Goal: Information Seeking & Learning: Learn about a topic

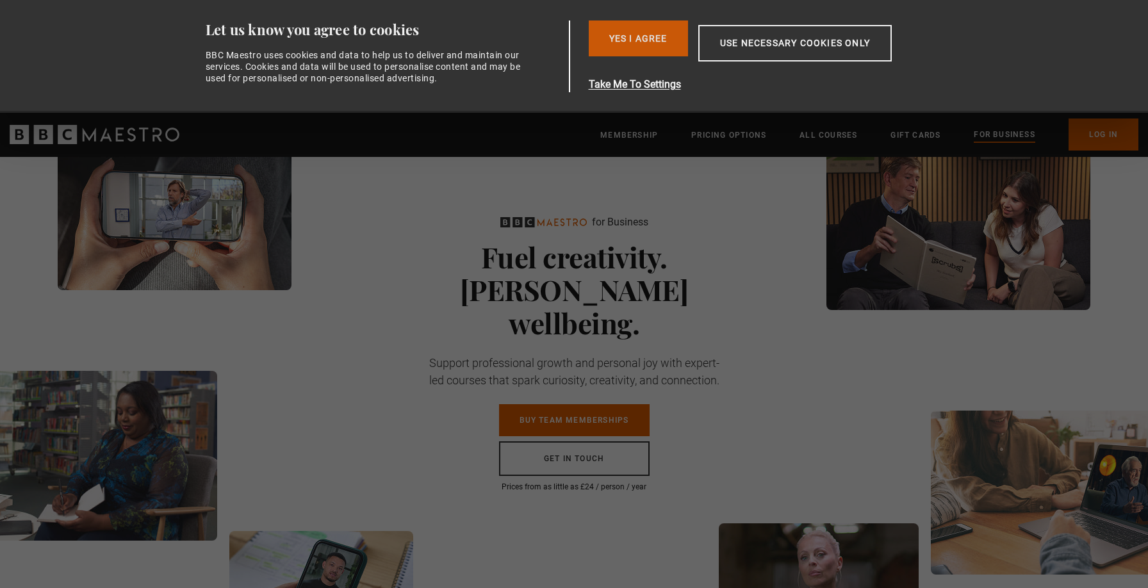
click at [634, 28] on button "Yes I Agree" at bounding box center [638, 39] width 99 height 36
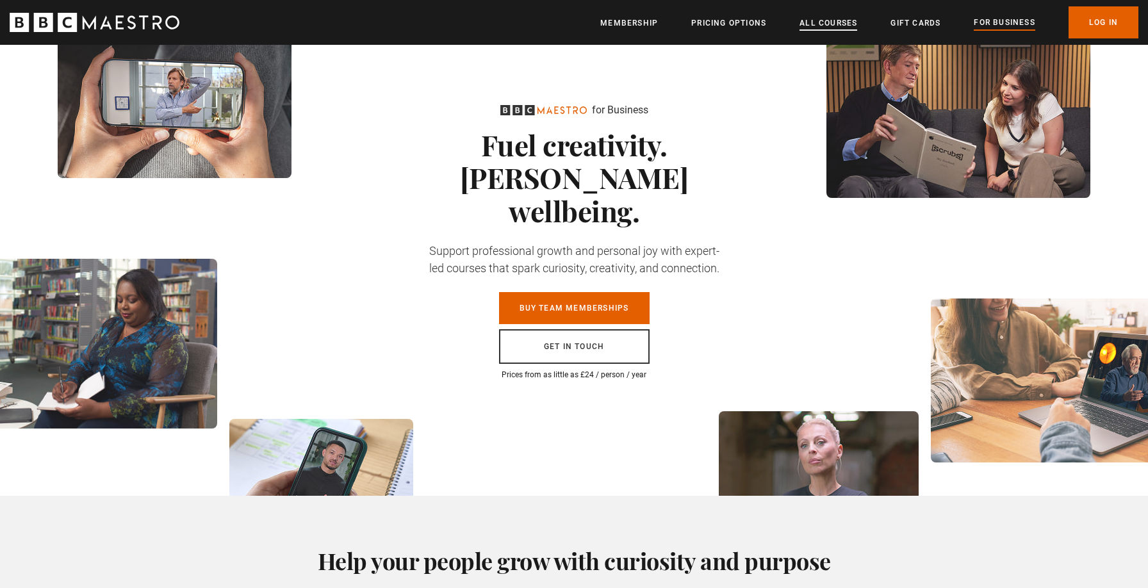
click at [820, 23] on link "All Courses" at bounding box center [829, 23] width 58 height 13
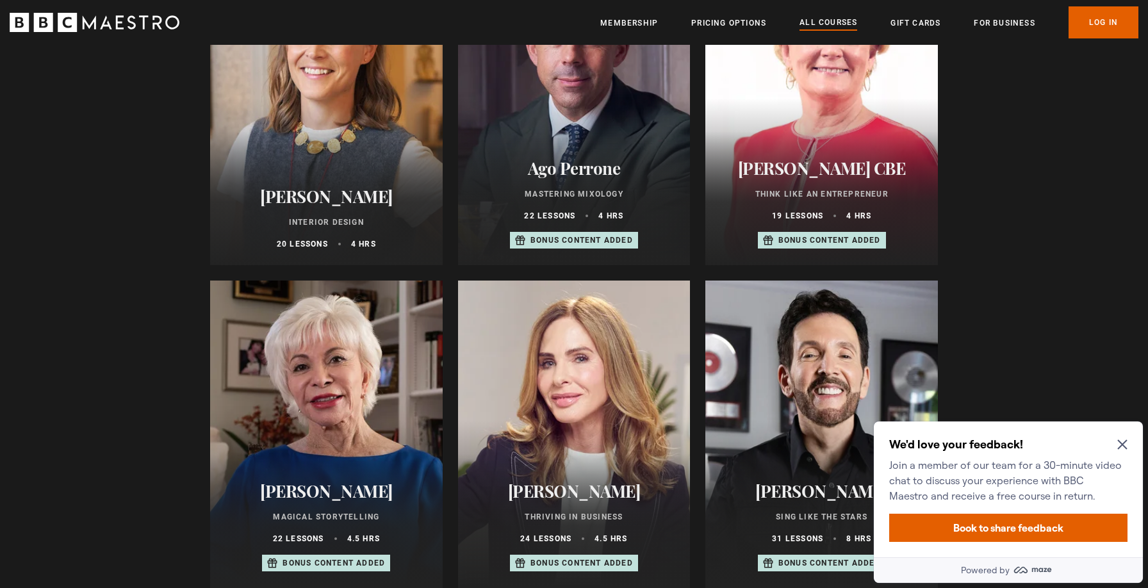
scroll to position [770, 0]
click at [1134, 451] on div "We'd love your feedback! Join a member of our team for a 30-minute video chat t…" at bounding box center [1008, 490] width 269 height 136
click at [818, 161] on h2 "Jo Malone CBE" at bounding box center [822, 168] width 202 height 20
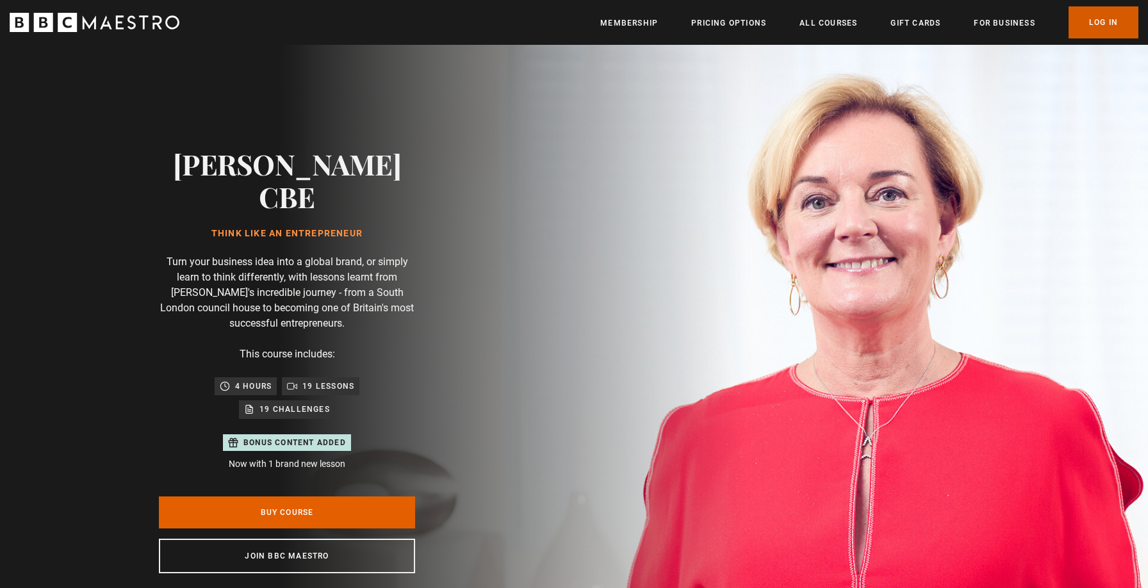
click at [1116, 17] on link "Log In" at bounding box center [1104, 22] width 70 height 32
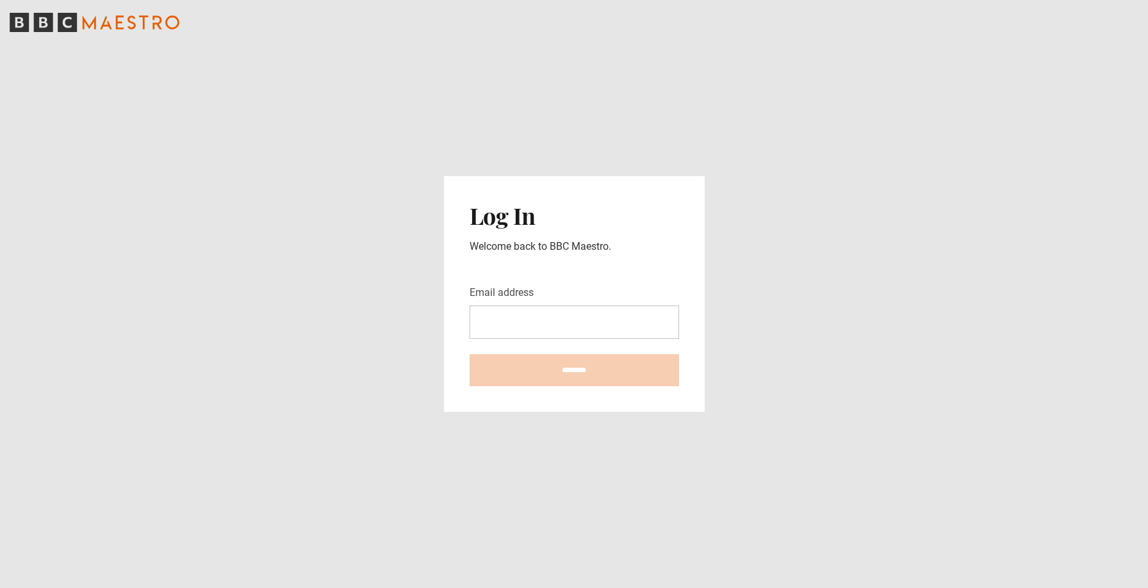
click at [568, 333] on input "Email address" at bounding box center [575, 322] width 210 height 33
type input "**********"
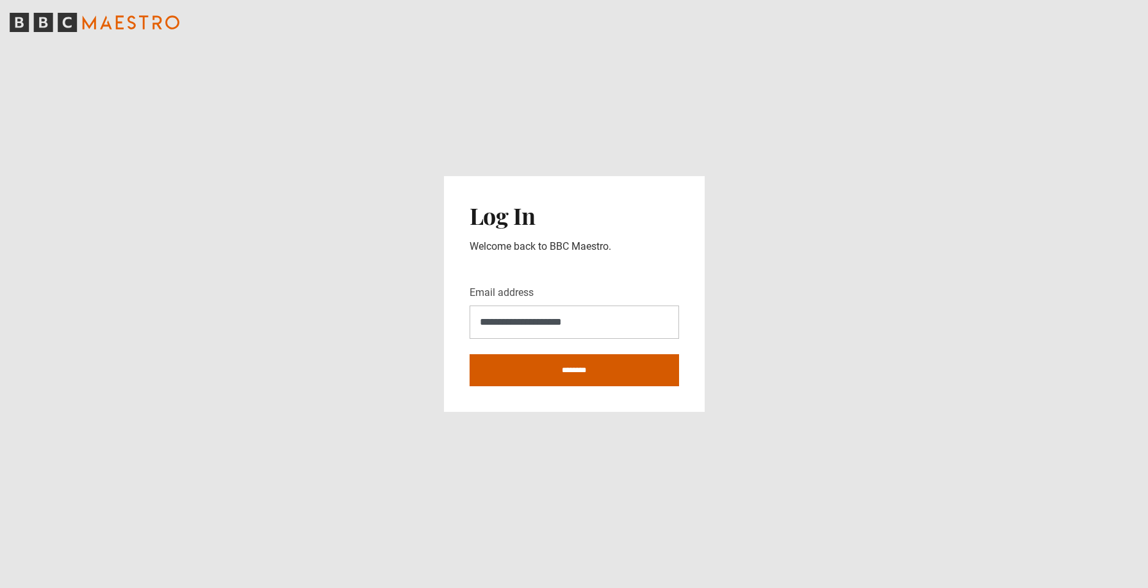
click at [584, 377] on input "********" at bounding box center [575, 370] width 210 height 32
type input "**********"
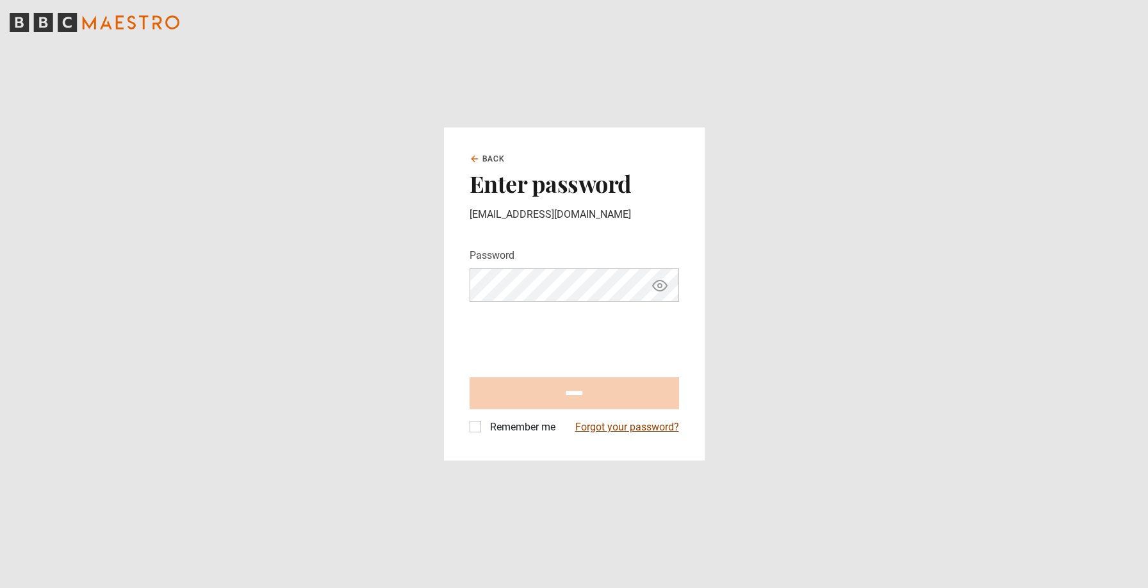
click at [600, 425] on link "Forgot your password?" at bounding box center [627, 427] width 104 height 15
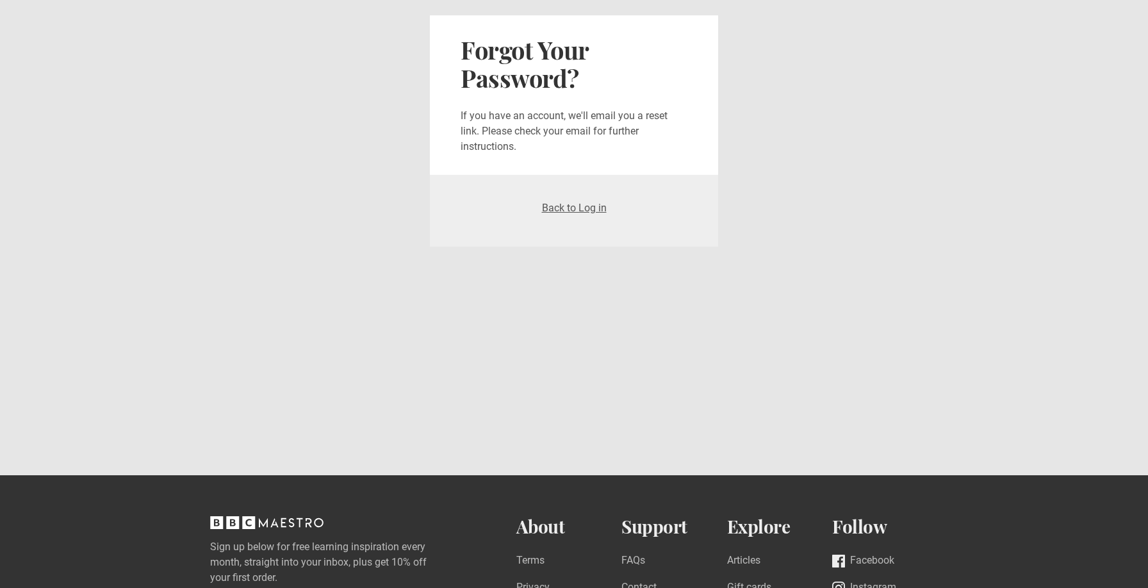
click at [635, 84] on h2 "Forgot Your Password?" at bounding box center [574, 64] width 227 height 57
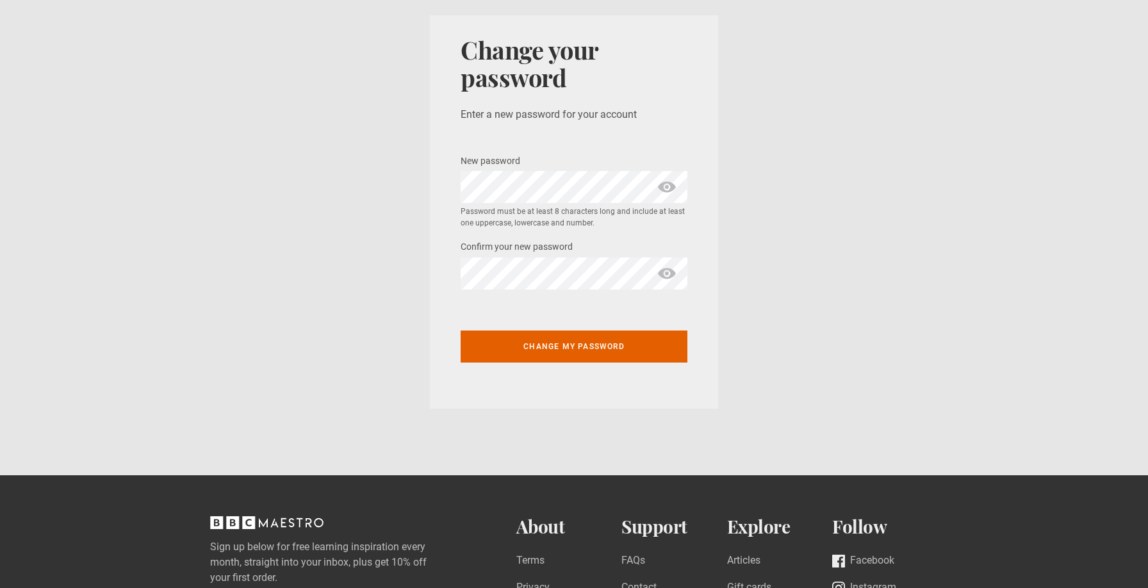
click at [663, 194] on span "show password" at bounding box center [667, 187] width 21 height 32
click at [668, 276] on span "show password" at bounding box center [667, 274] width 21 height 32
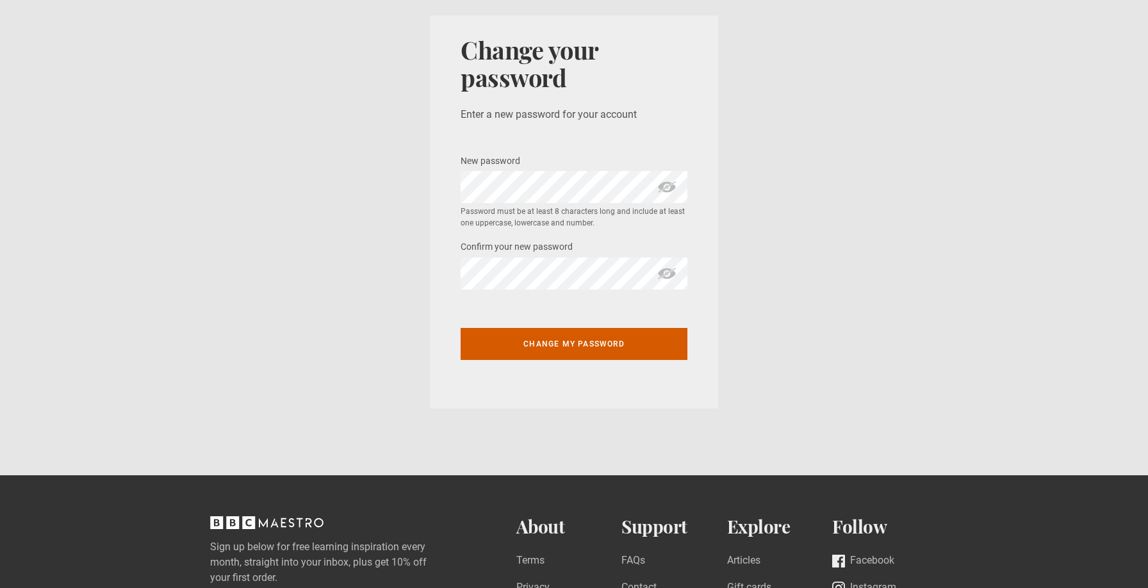
click at [582, 356] on button "Change my password" at bounding box center [574, 344] width 227 height 32
click at [584, 349] on button "Change my password" at bounding box center [574, 344] width 227 height 32
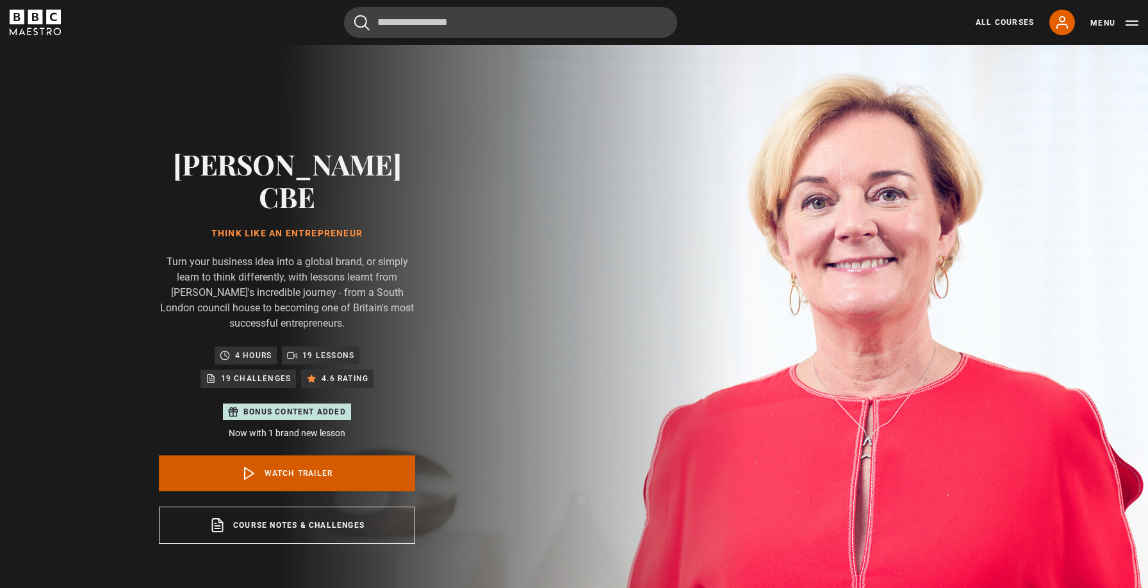
click at [309, 456] on link "Watch Trailer" at bounding box center [287, 474] width 256 height 36
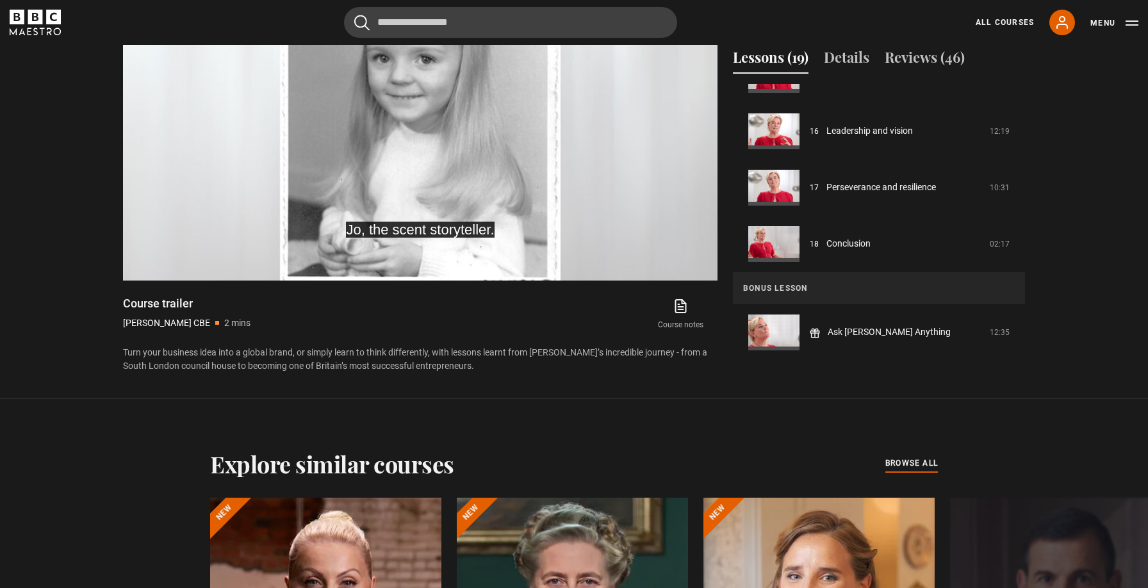
scroll to position [309, 0]
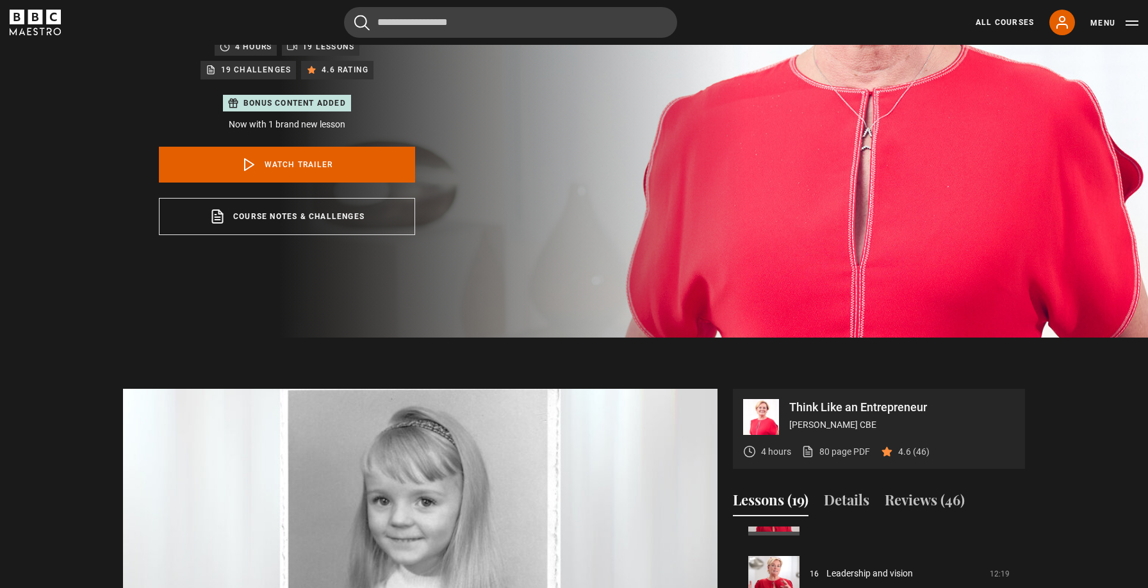
click at [997, 11] on div "All Courses My Account Search Menu" at bounding box center [1050, 23] width 178 height 26
click at [1001, 28] on link "All Courses" at bounding box center [1005, 23] width 58 height 12
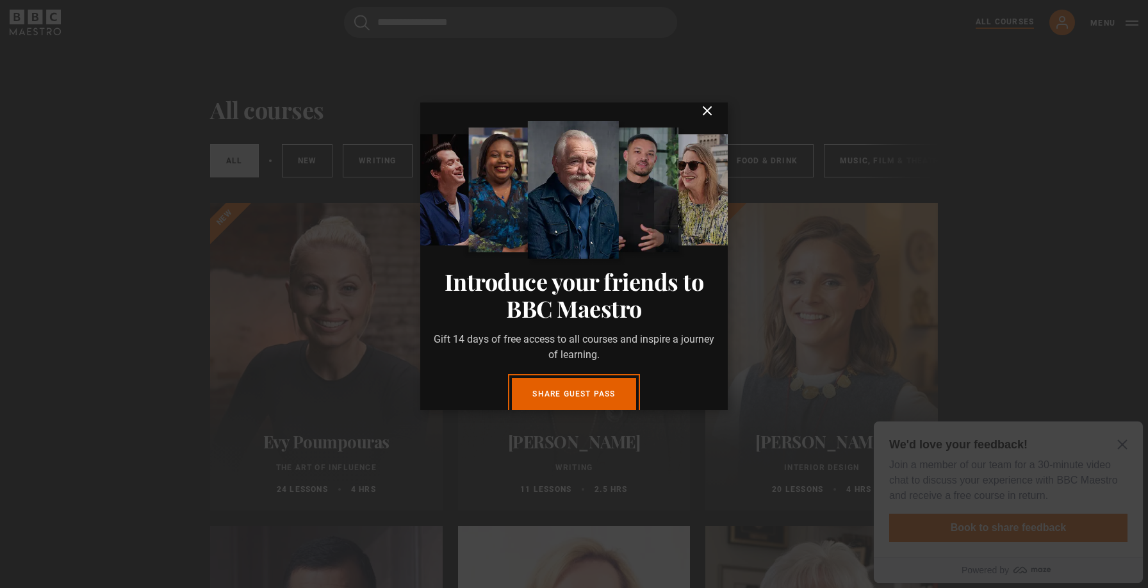
click at [700, 113] on icon "submit" at bounding box center [707, 110] width 15 height 15
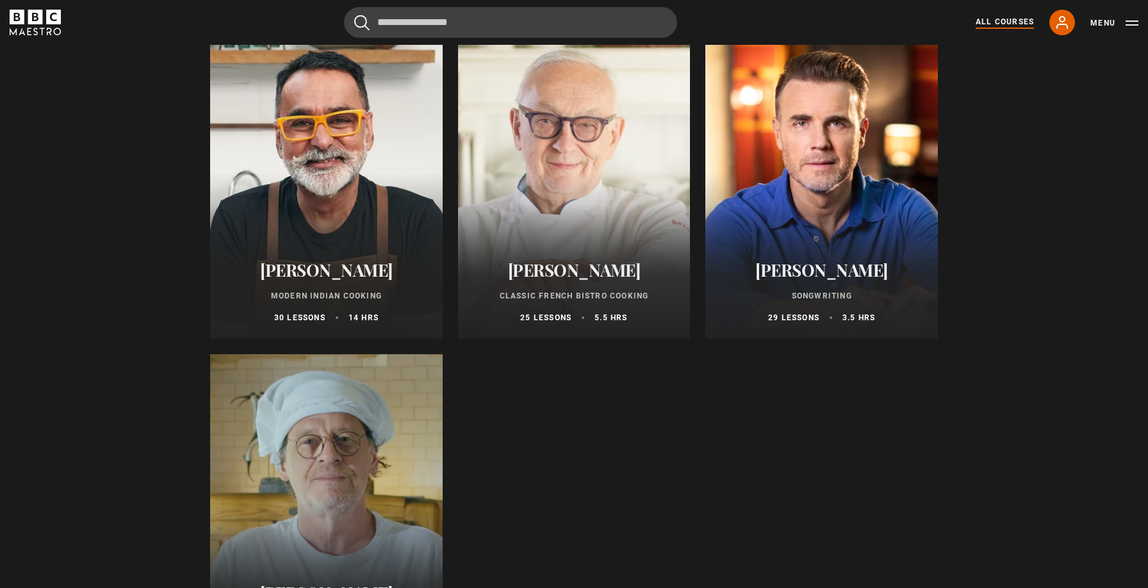
scroll to position [4683, 0]
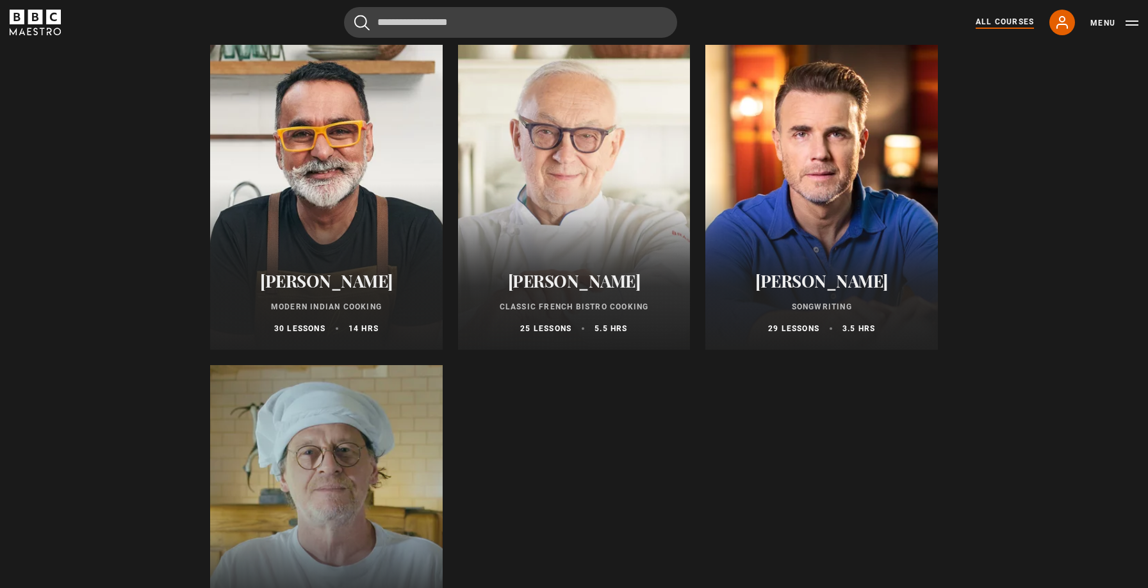
click at [337, 256] on div "Vineet Bhatia Modern Indian Cooking 30 lessons 14 hrs" at bounding box center [326, 303] width 233 height 94
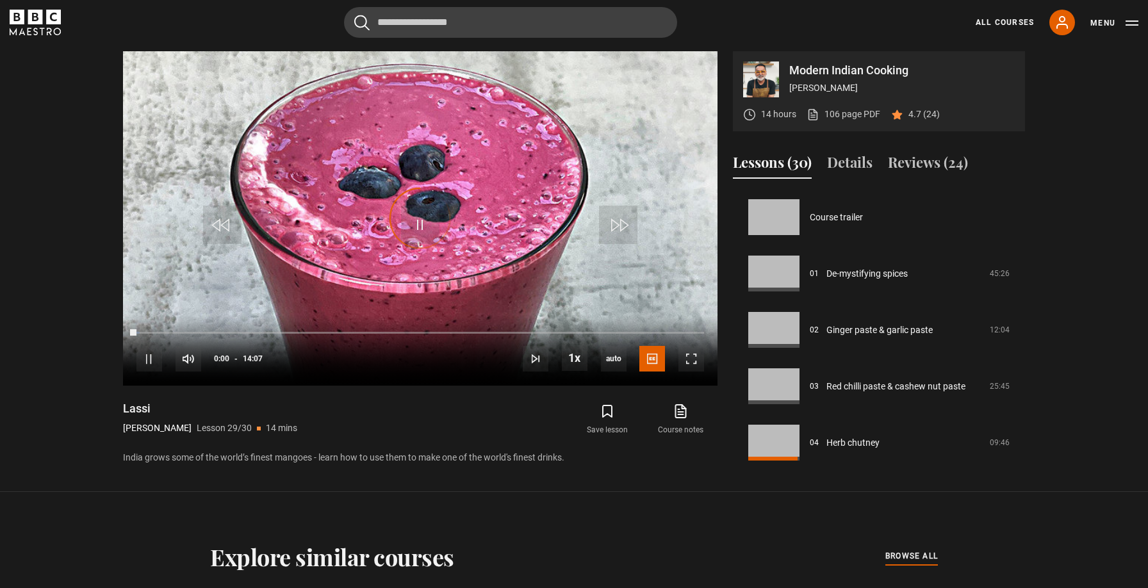
scroll to position [1471, 0]
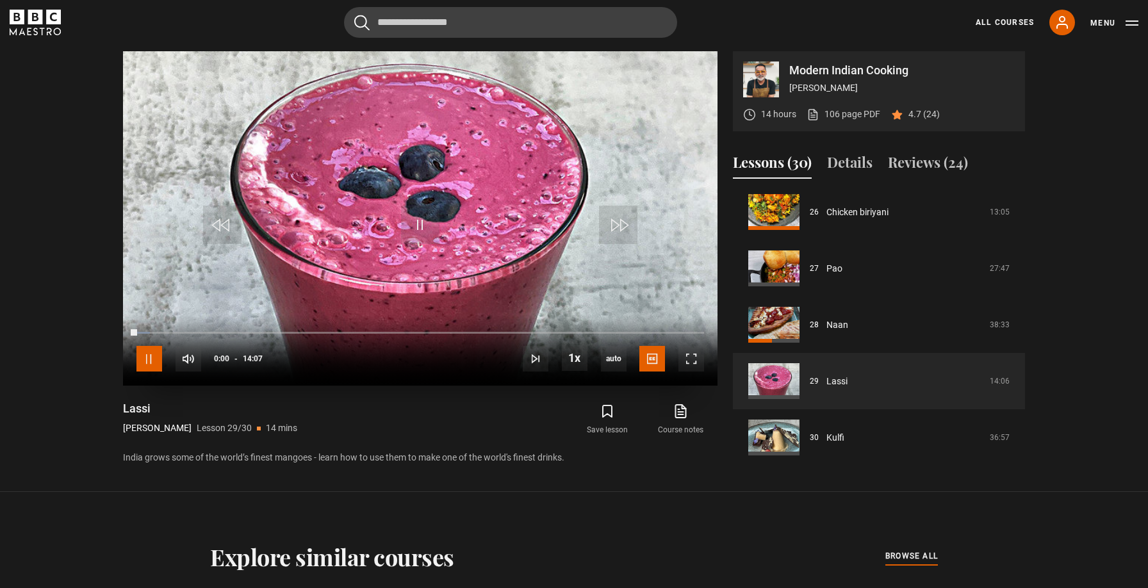
click at [147, 365] on span "Video Player" at bounding box center [149, 359] width 26 height 26
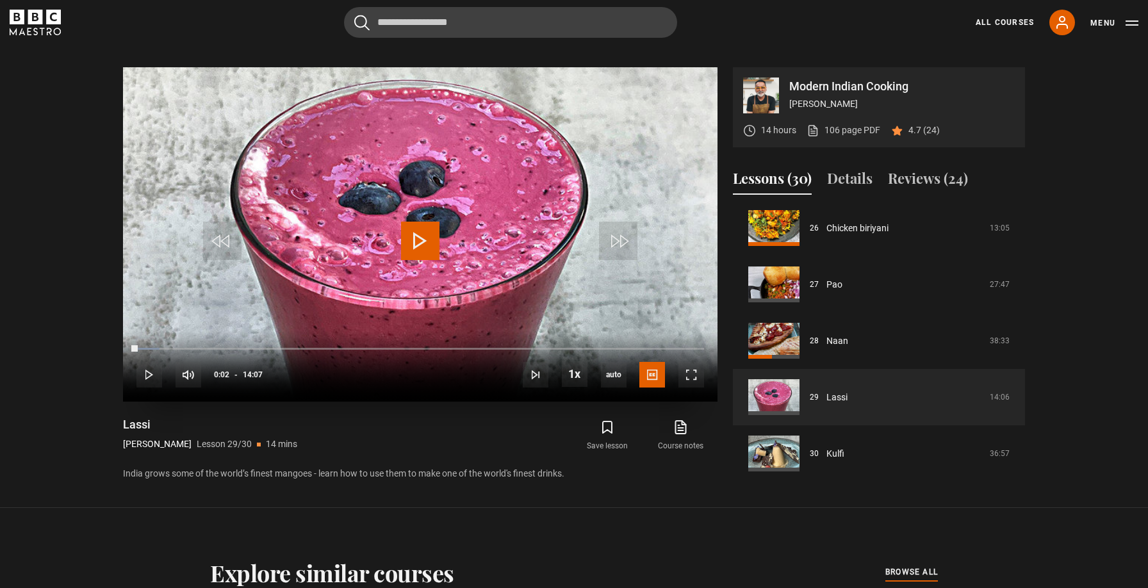
scroll to position [578, 0]
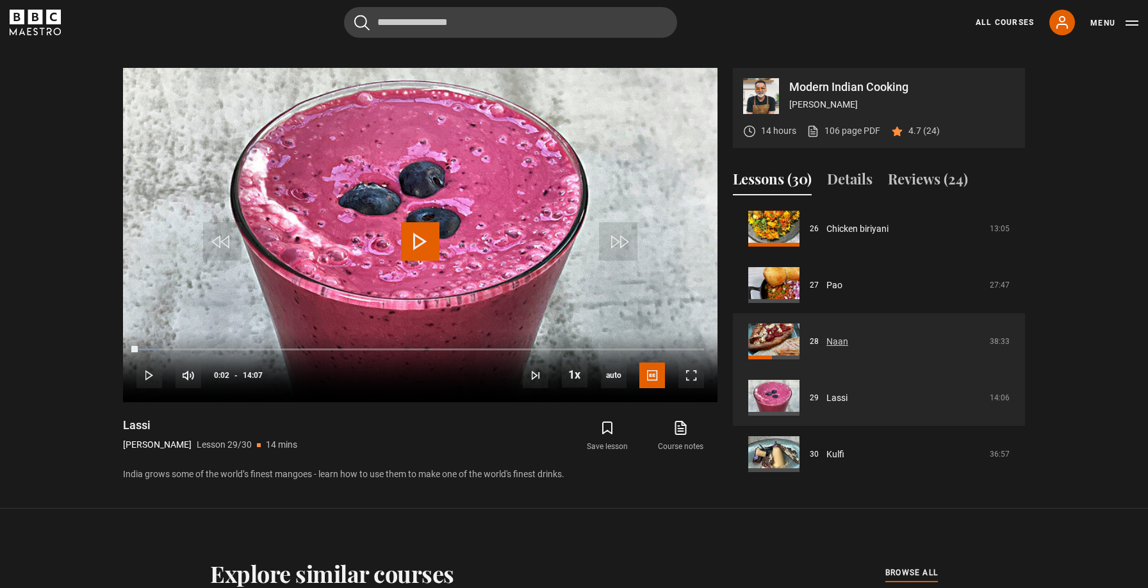
click at [827, 336] on link "Naan" at bounding box center [838, 341] width 22 height 13
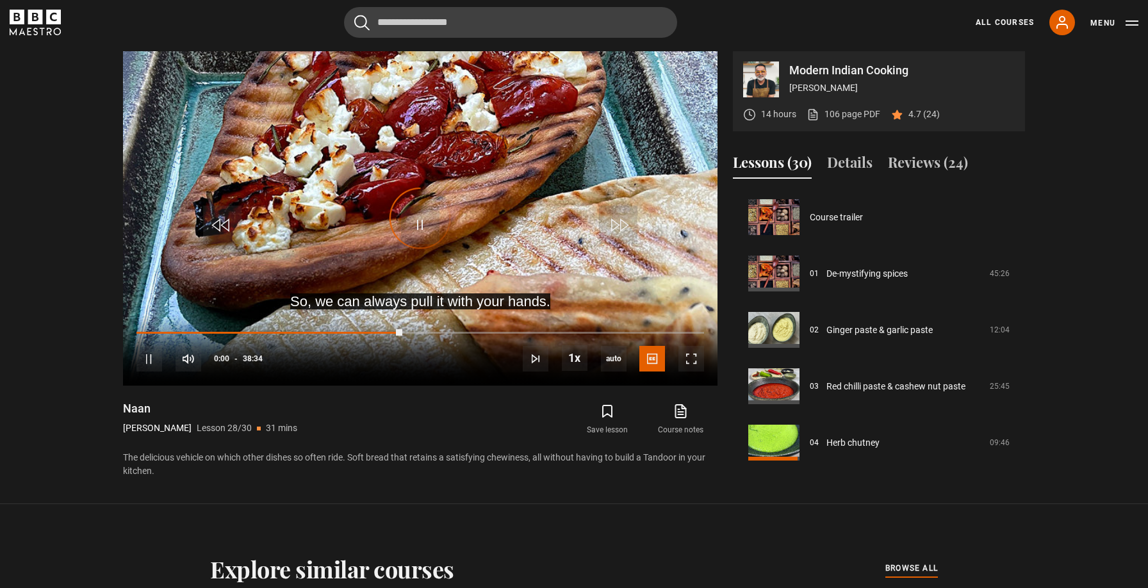
scroll to position [1471, 0]
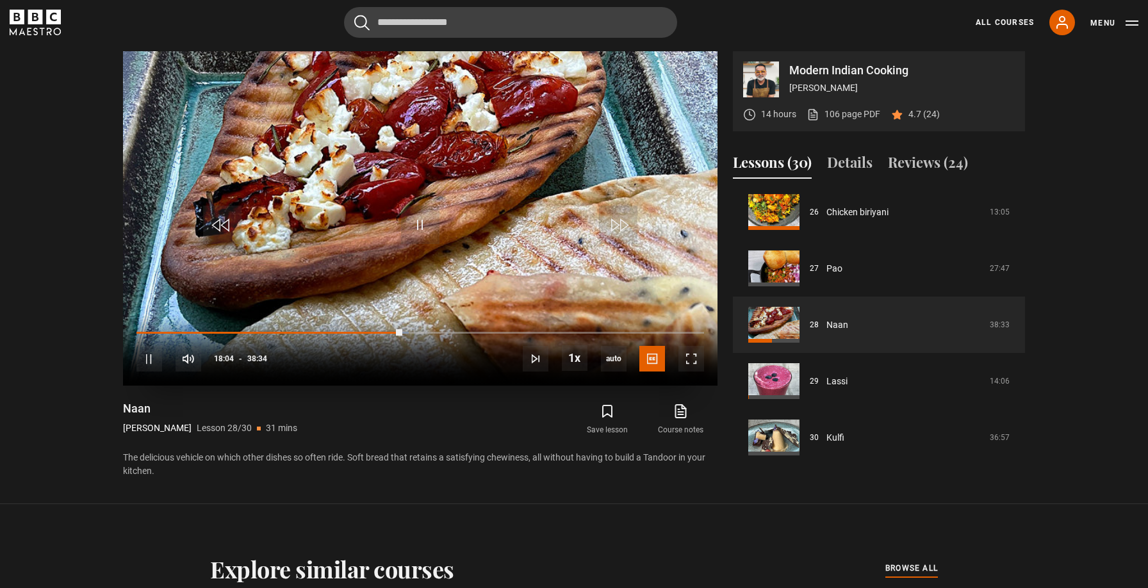
click at [259, 329] on div "10s Skip Back 10 seconds Pause 10s Skip Forward 10 seconds Loaded : 47.97% 20:0…" at bounding box center [420, 350] width 595 height 71
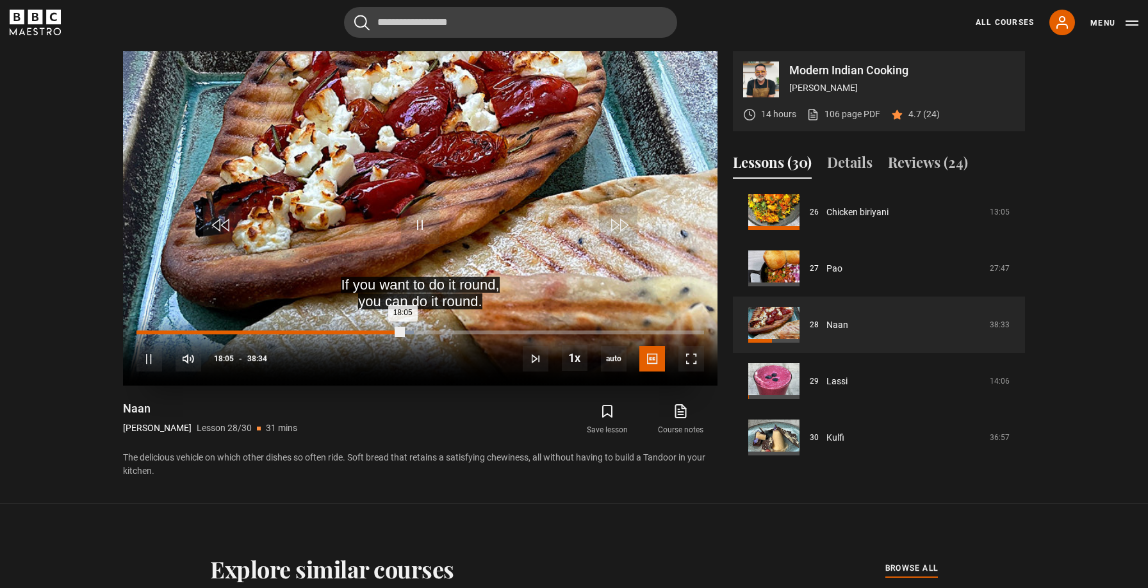
click at [188, 331] on div "18:05" at bounding box center [269, 333] width 267 height 4
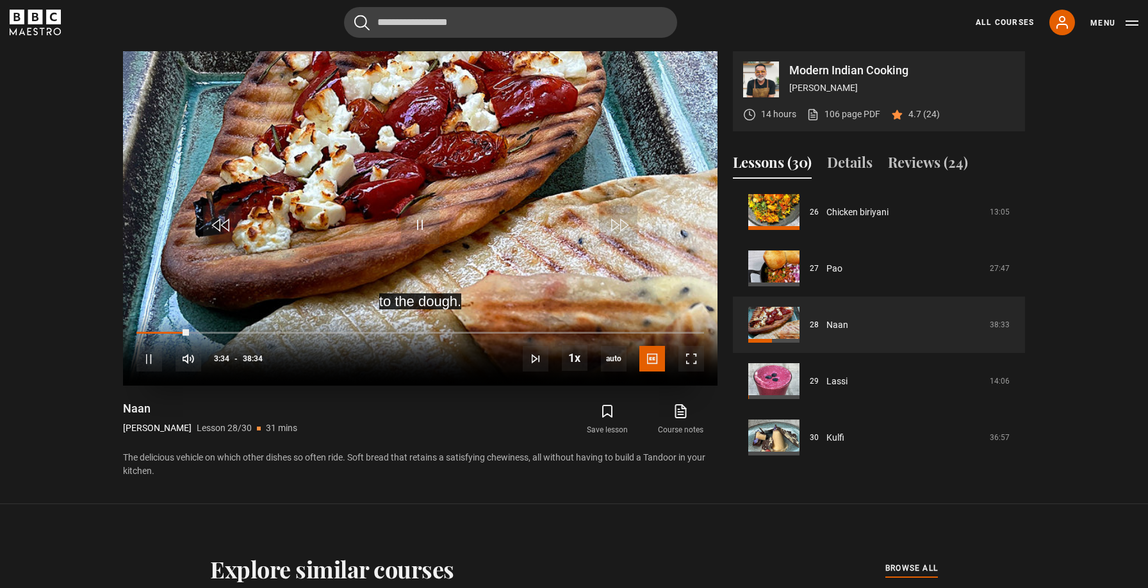
click at [166, 336] on div "10s Skip Back 10 seconds Pause 10s Skip Forward 10 seconds Loaded : 11.02% 02:1…" at bounding box center [420, 350] width 595 height 71
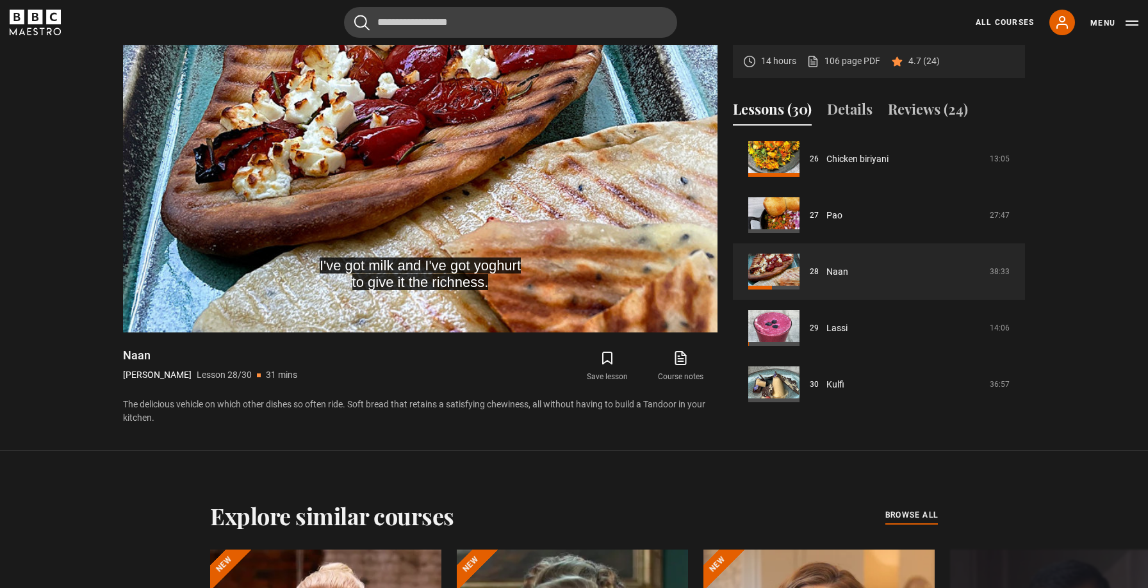
scroll to position [546, 0]
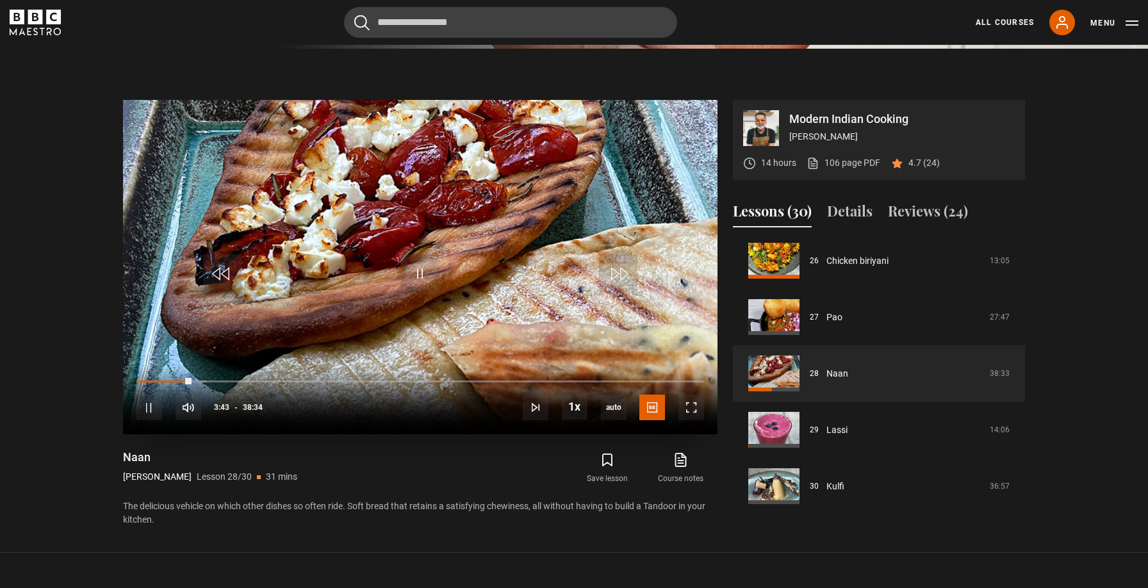
click at [166, 377] on div "10s Skip Back 10 seconds Pause 10s Skip Forward 10 seconds Loaded : 12.32% 02:0…" at bounding box center [420, 398] width 595 height 71
click at [154, 382] on div "03:44" at bounding box center [163, 381] width 55 height 4
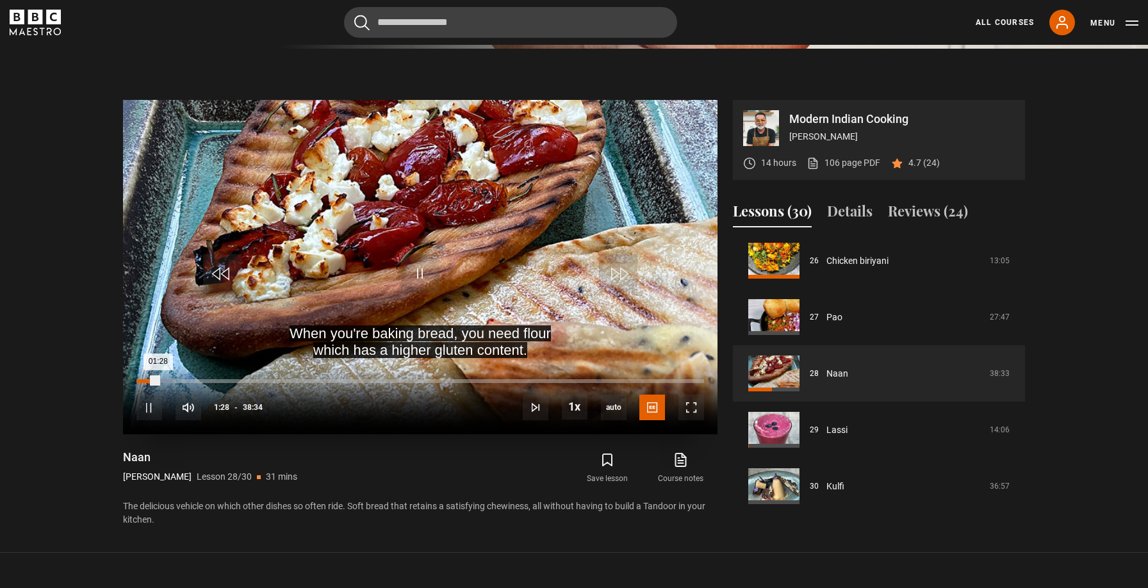
click at [138, 382] on div "Loaded : 6.48% 00:10 01:28" at bounding box center [420, 381] width 568 height 4
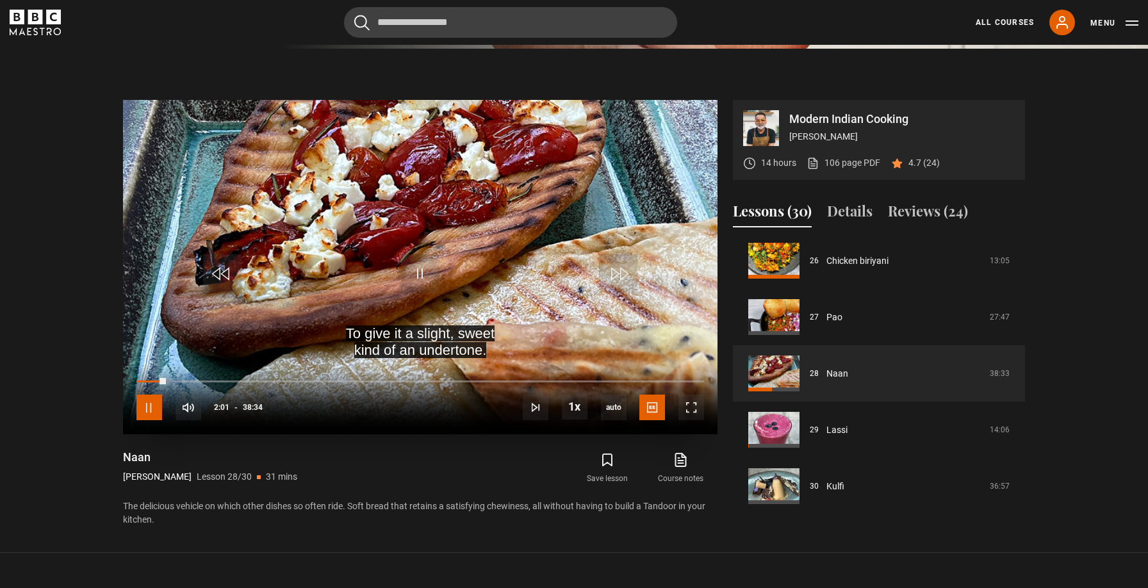
click at [150, 411] on span "Video Player" at bounding box center [149, 408] width 26 height 26
